Goal: Information Seeking & Learning: Find specific page/section

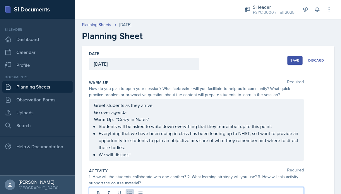
scroll to position [41, 0]
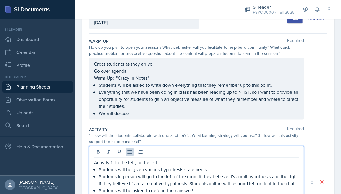
click at [140, 77] on div "Greet students as they arrive. Go over agenda. Warm-Up: "Crazy in Notes" Studen…" at bounding box center [196, 88] width 205 height 56
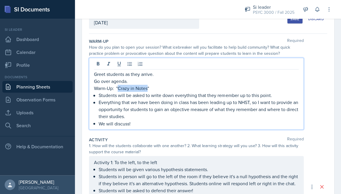
drag, startPoint x: 148, startPoint y: 90, endPoint x: 118, endPoint y: 89, distance: 29.9
click at [118, 89] on p "Warm-Up: "Crazy in Notes"" at bounding box center [196, 88] width 205 height 7
copy p "Crazy in Notes"
click at [200, 46] on div "How do you plan to open your session? What icebreaker will you facilitate to he…" at bounding box center [196, 50] width 215 height 12
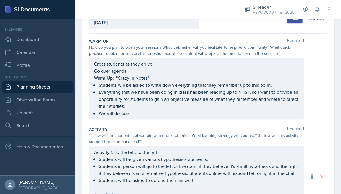
click at [295, 20] on div "Save" at bounding box center [294, 19] width 9 height 5
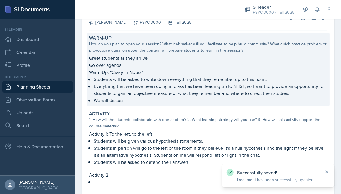
scroll to position [47, 0]
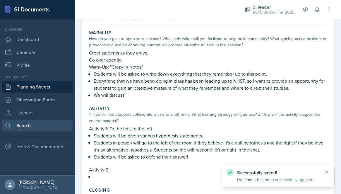
click at [36, 125] on link "Search" at bounding box center [37, 125] width 70 height 12
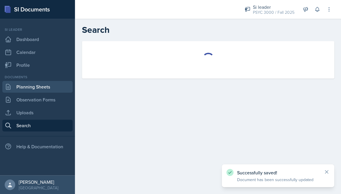
select select "all"
select select "1"
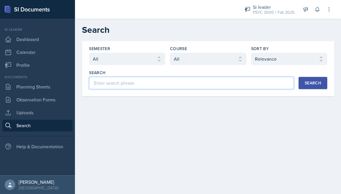
click at [124, 80] on input at bounding box center [191, 83] width 205 height 12
type input "z test"
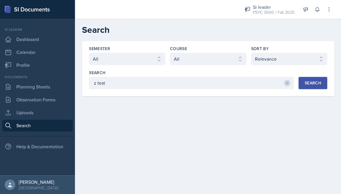
click at [304, 80] on button "Search" at bounding box center [312, 83] width 29 height 12
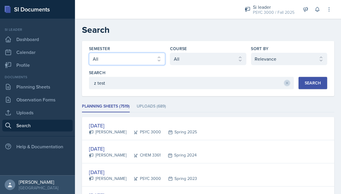
select select "e2039551-f485-4c1b-a525-5b9893bb04c4"
click at [320, 80] on div "Search" at bounding box center [312, 82] width 16 height 5
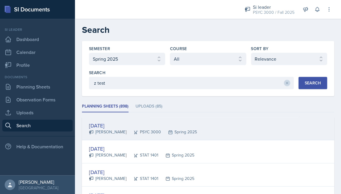
click at [149, 127] on div "[DATE]" at bounding box center [143, 125] width 108 height 8
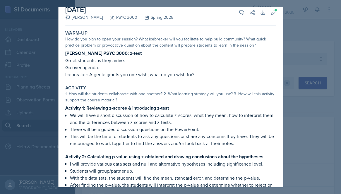
scroll to position [6, 0]
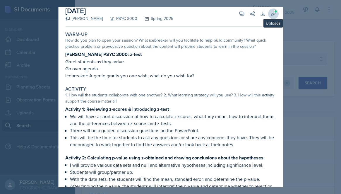
click at [270, 13] on icon at bounding box center [273, 14] width 6 height 6
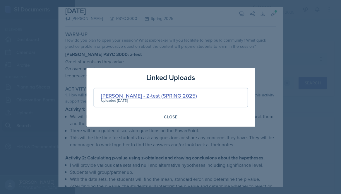
click at [141, 97] on div "[PERSON_NAME] - Z-test (SPRING 2025)" at bounding box center [149, 96] width 96 height 8
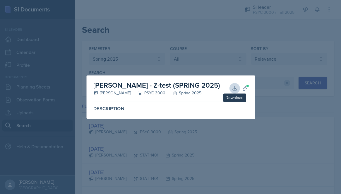
click at [232, 90] on icon at bounding box center [235, 88] width 6 height 6
click at [210, 33] on div at bounding box center [170, 97] width 341 height 194
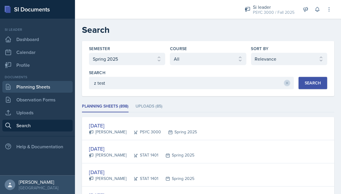
click at [43, 84] on link "Planning Sheets" at bounding box center [37, 87] width 70 height 12
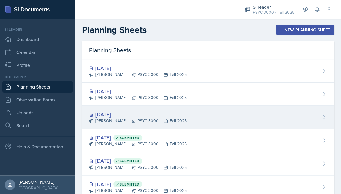
click at [97, 115] on div "[DATE]" at bounding box center [138, 114] width 98 height 8
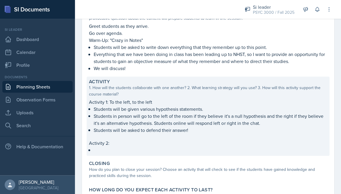
click at [107, 114] on p "Students in person will go to the left of the room if they believe it's a null …" at bounding box center [210, 119] width 233 height 14
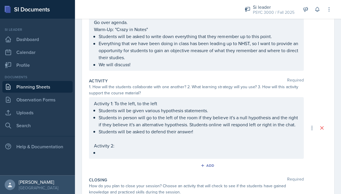
scroll to position [90, 0]
click at [129, 107] on div "Activity 1: To the left, to the left Students will be given various hypothesis …" at bounding box center [196, 126] width 215 height 61
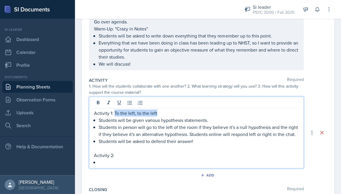
drag, startPoint x: 156, startPoint y: 112, endPoint x: 114, endPoint y: 114, distance: 41.9
click at [114, 114] on p "Activity 1: To the left, to the left" at bounding box center [196, 112] width 205 height 7
copy p "To the left, to the left"
click at [116, 120] on p "Students will be given various hypothesis statements." at bounding box center [199, 119] width 200 height 7
